Goal: Task Accomplishment & Management: Use online tool/utility

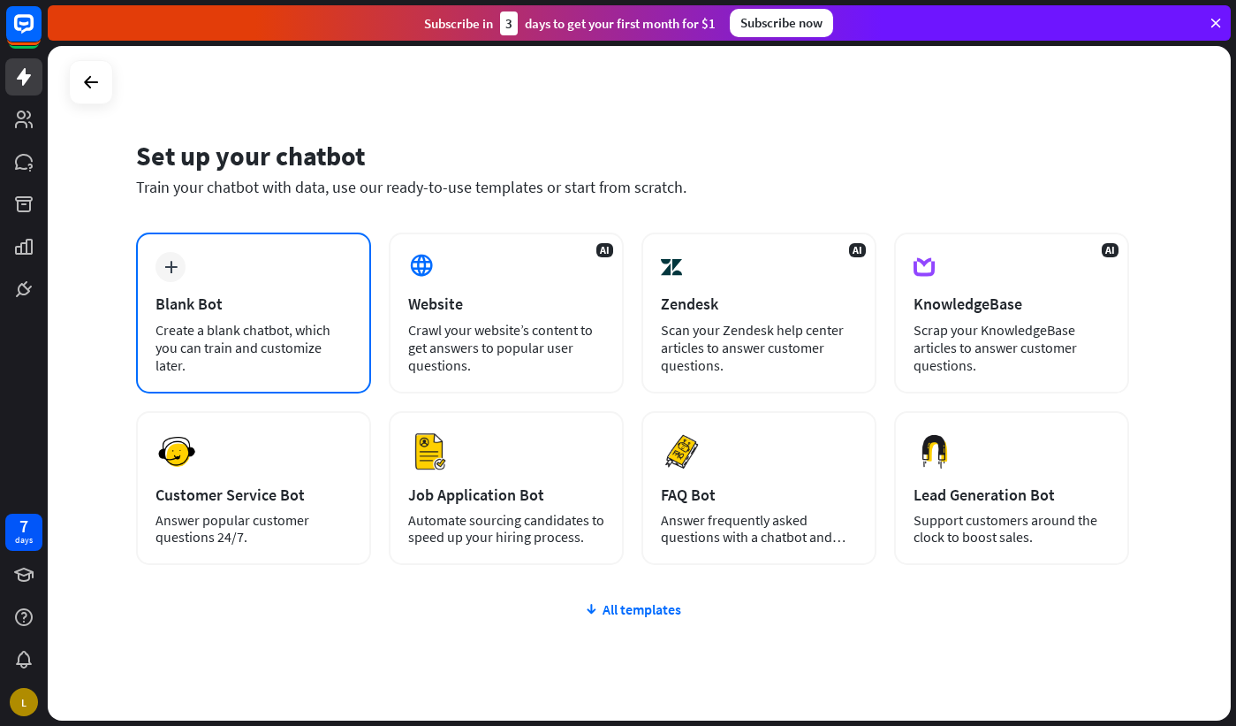
click at [226, 316] on div "plus Blank Bot Create a blank chatbot, which you can train and customize later." at bounding box center [253, 312] width 235 height 161
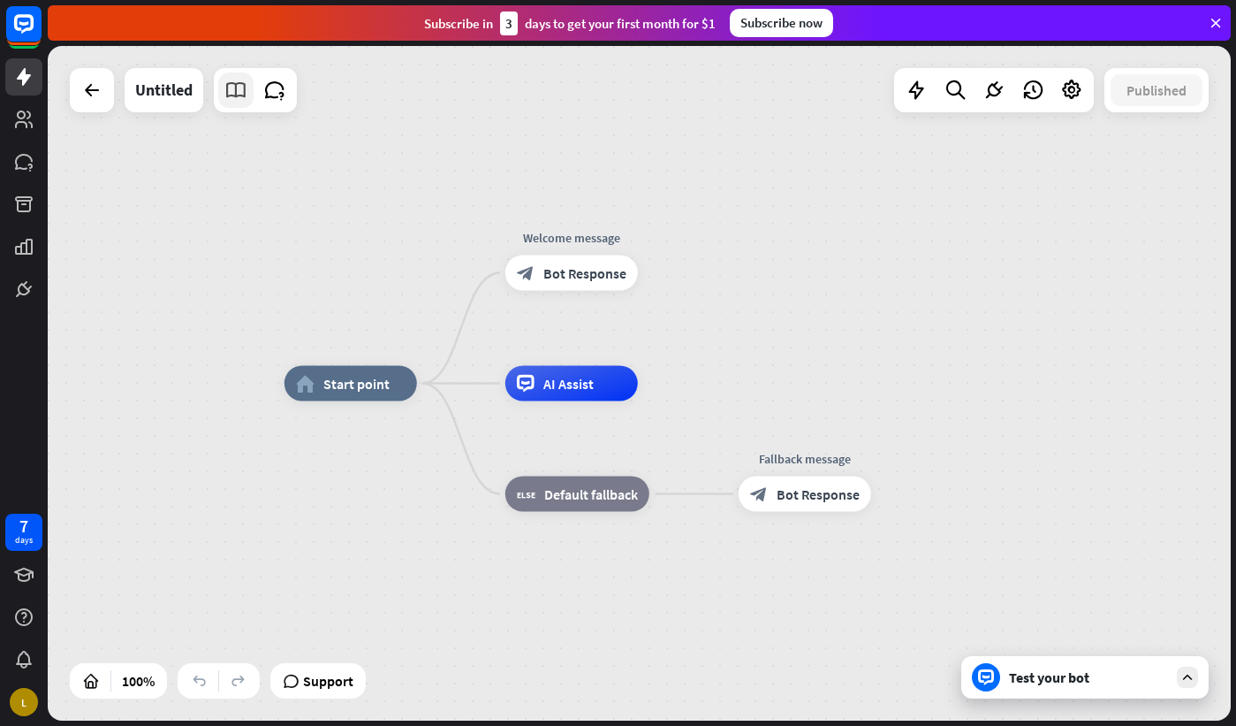
click at [243, 88] on icon at bounding box center [235, 90] width 23 height 23
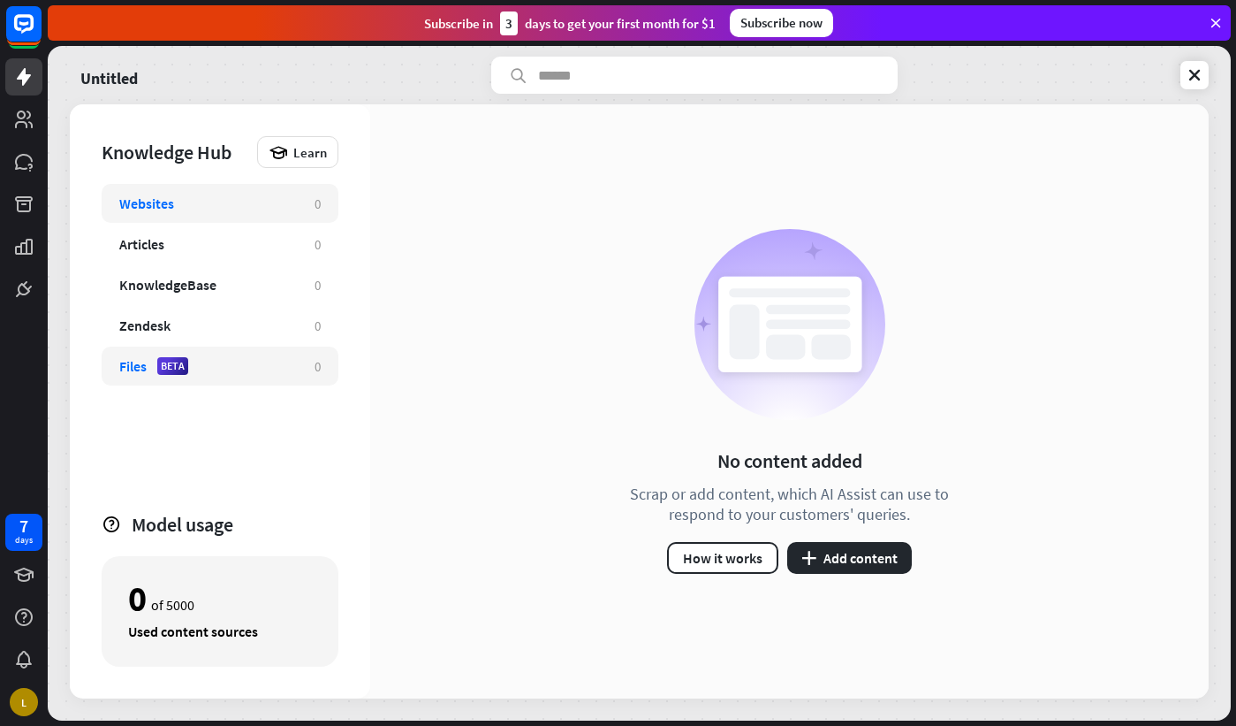
click at [134, 365] on div "Files" at bounding box center [132, 366] width 27 height 18
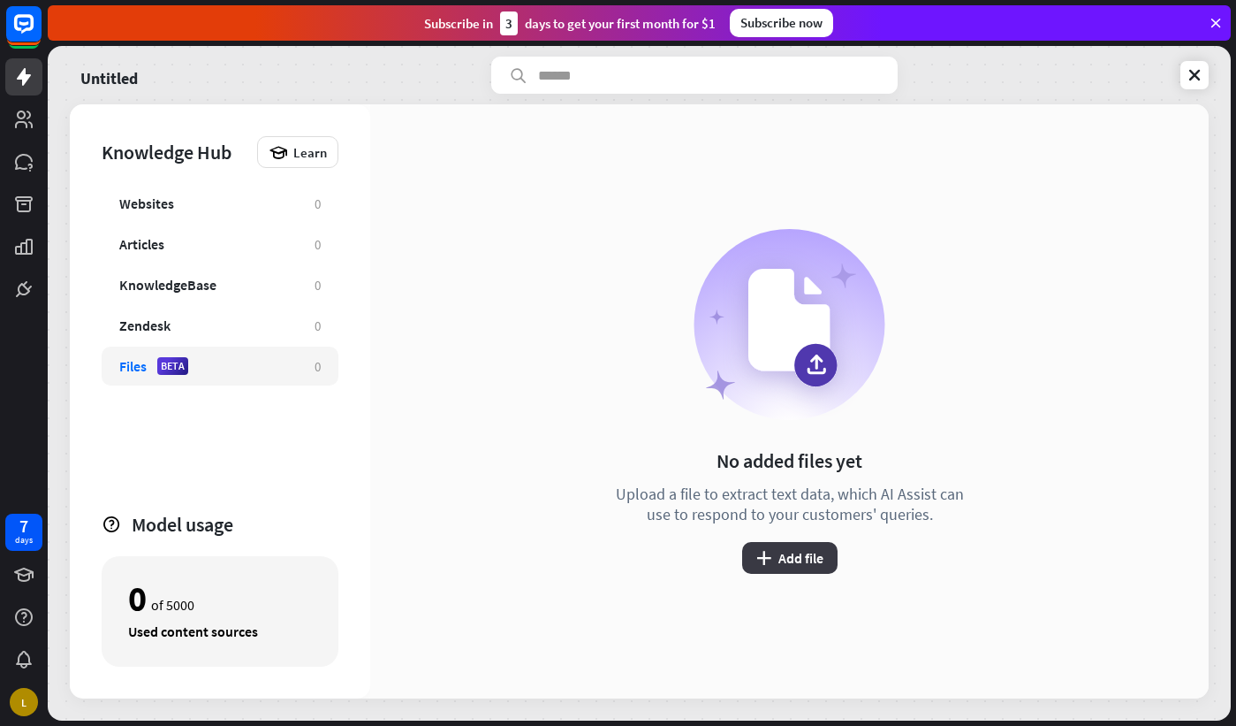
click at [782, 559] on button "plus Add file" at bounding box center [789, 558] width 95 height 32
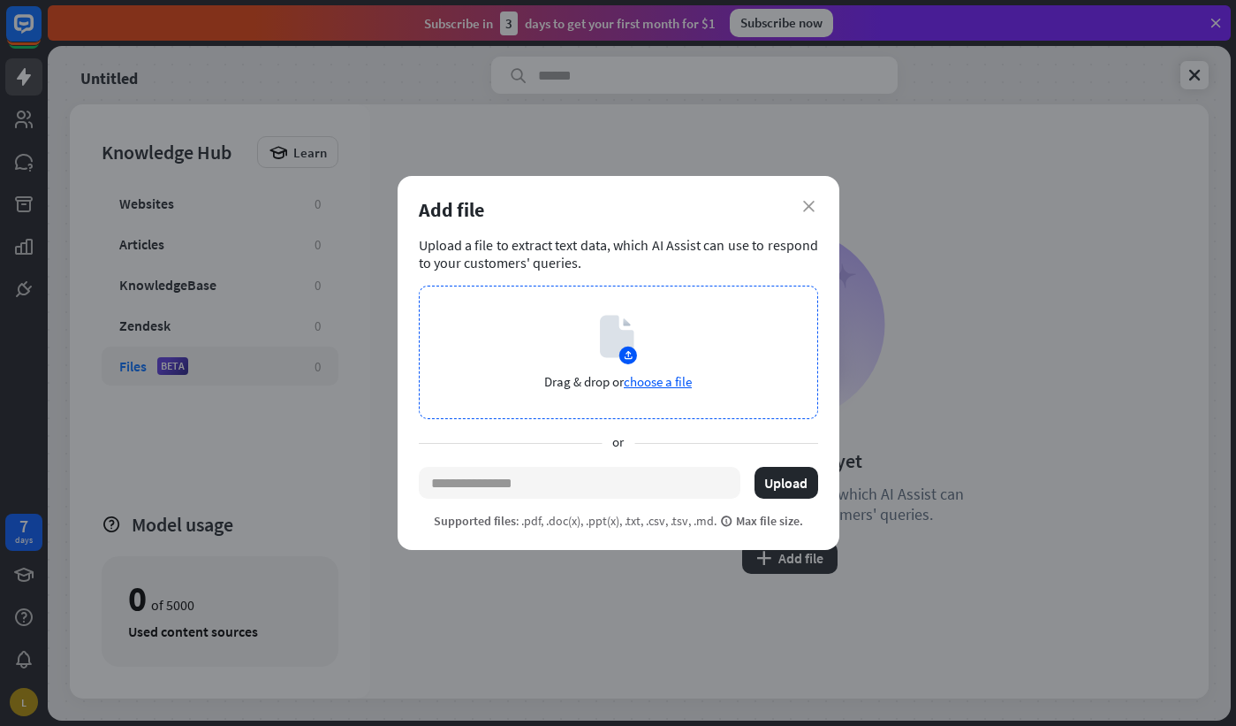
click at [620, 345] on icon at bounding box center [617, 337] width 34 height 42
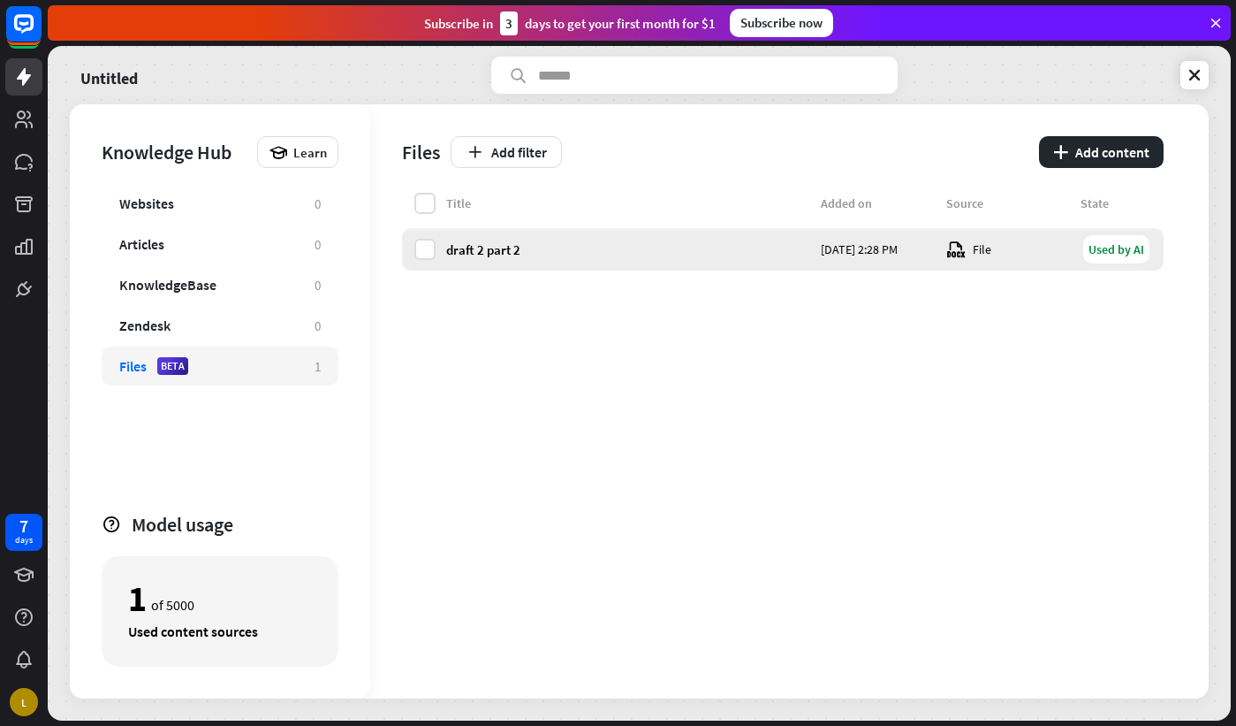
click at [1128, 249] on div "Used by AI" at bounding box center [1117, 249] width 66 height 28
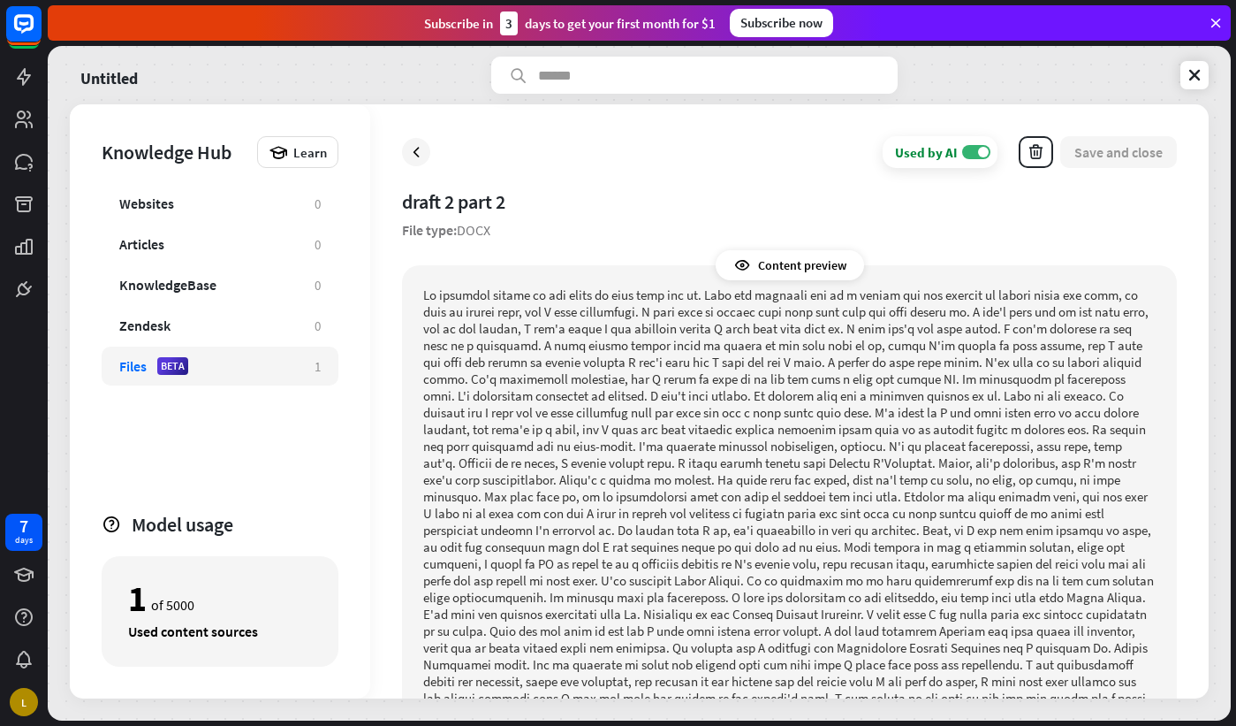
click at [770, 272] on div "Content preview" at bounding box center [790, 265] width 148 height 30
click at [579, 74] on input "text" at bounding box center [694, 75] width 407 height 37
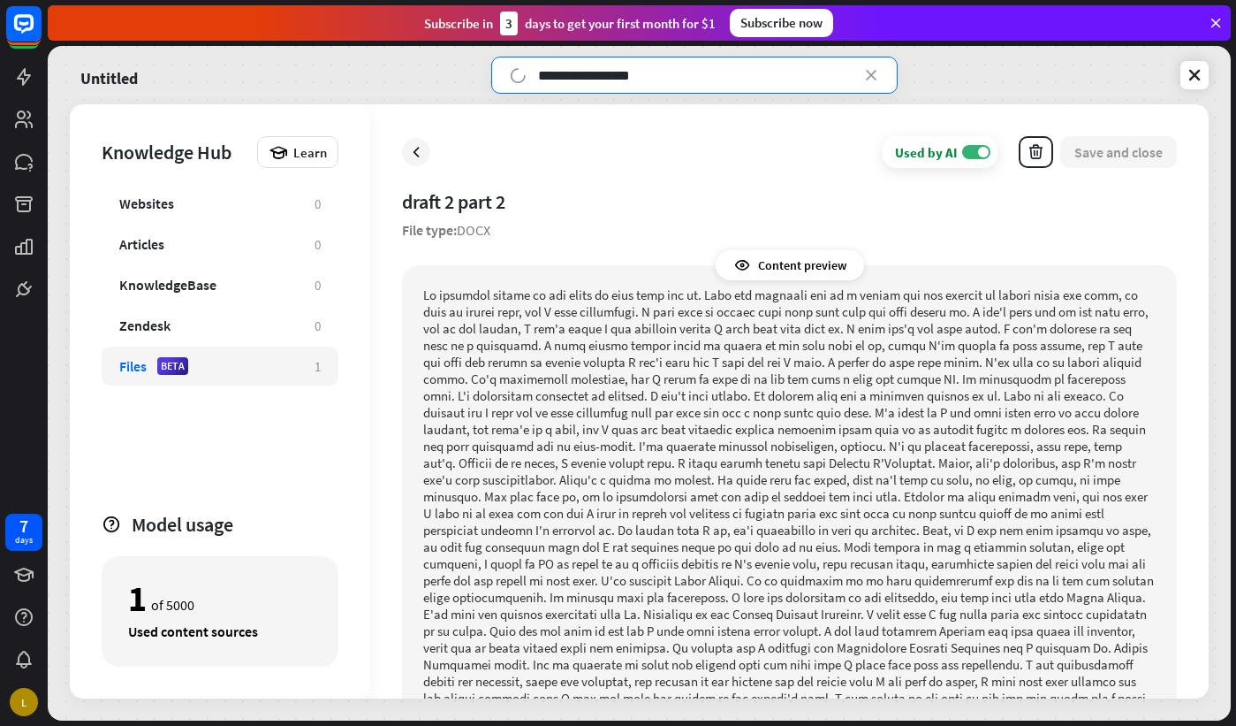
type input "**********"
click at [648, 402] on p at bounding box center [789, 630] width 733 height 689
click at [868, 75] on icon at bounding box center [872, 75] width 18 height 18
